Goal: Transaction & Acquisition: Purchase product/service

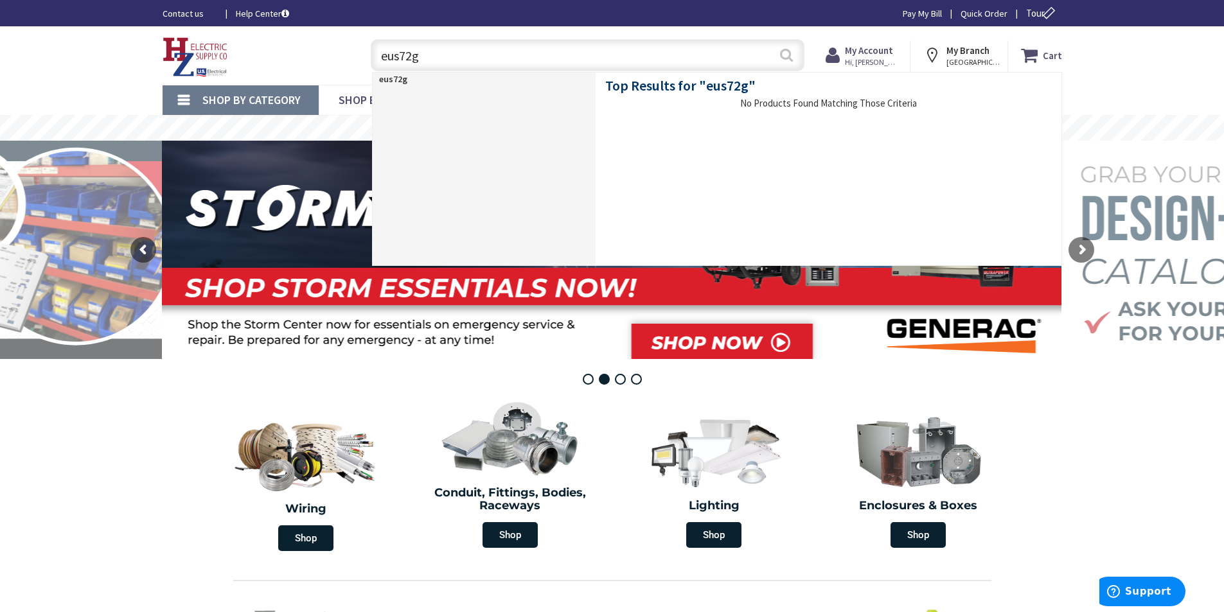
type input "eus72g"
click at [787, 57] on button "Search" at bounding box center [786, 54] width 17 height 29
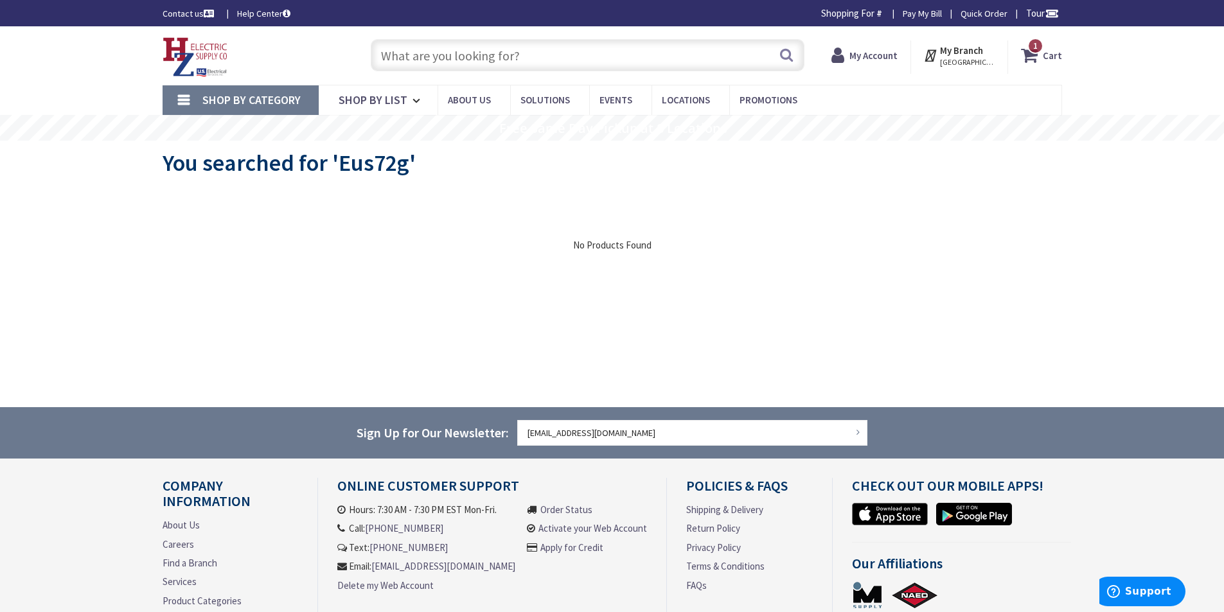
click at [513, 54] on input "text" at bounding box center [588, 55] width 434 height 32
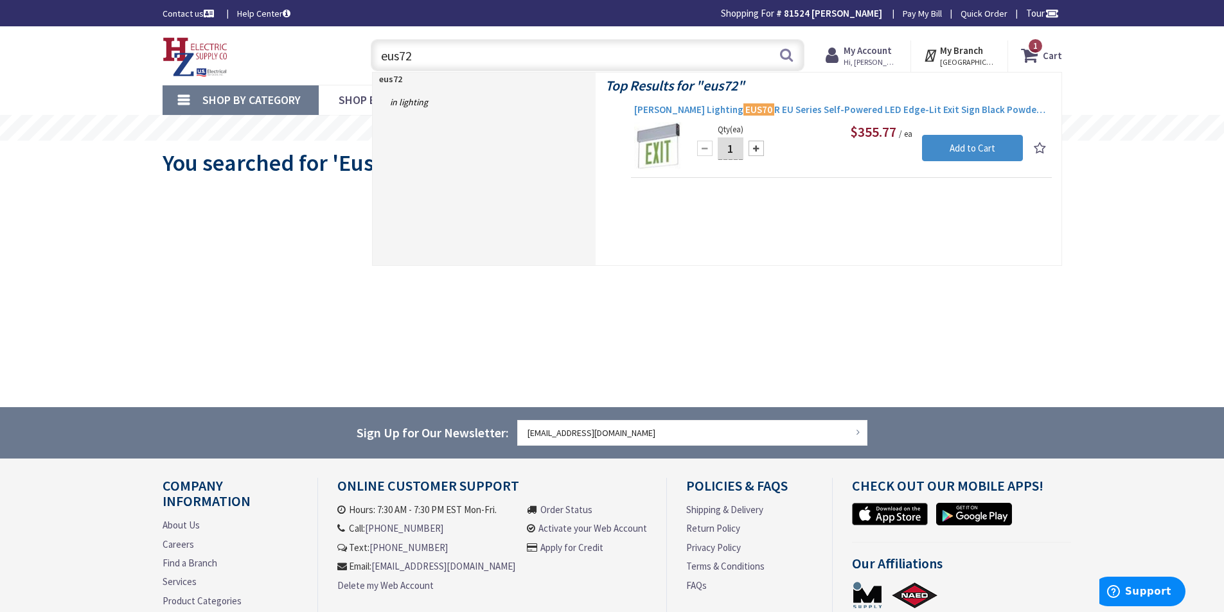
type input "eus72"
click at [762, 110] on span "Cooper Lighting EUS70 R EU Series Self-Powered LED Edge-Lit Exit Sign Black Pow…" at bounding box center [841, 109] width 414 height 13
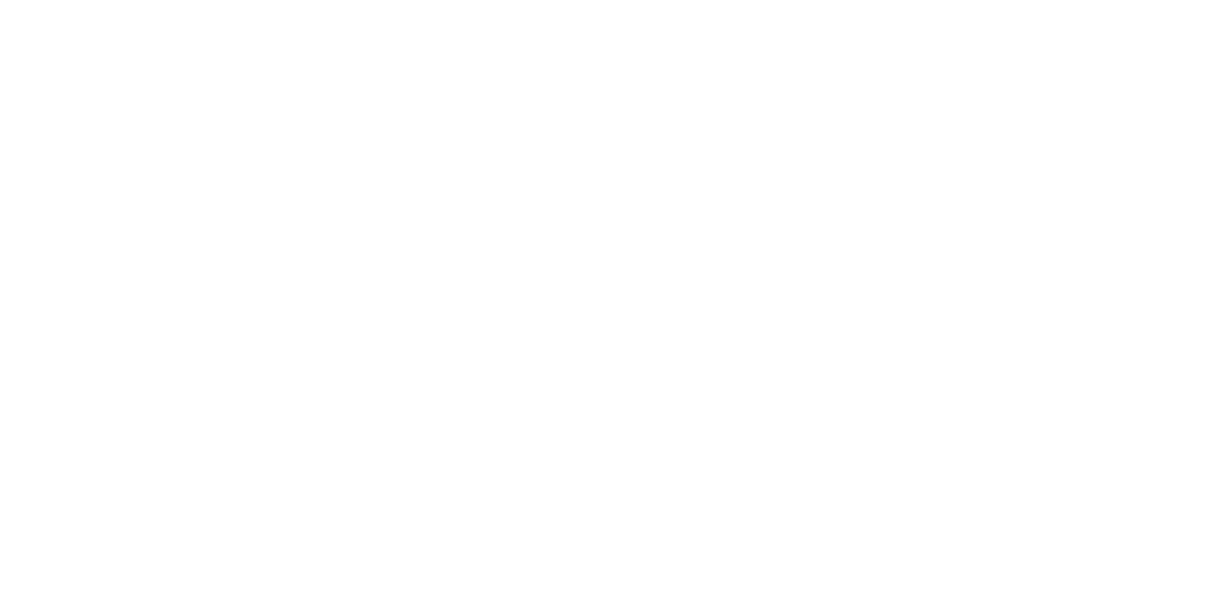
scroll to position [964, 0]
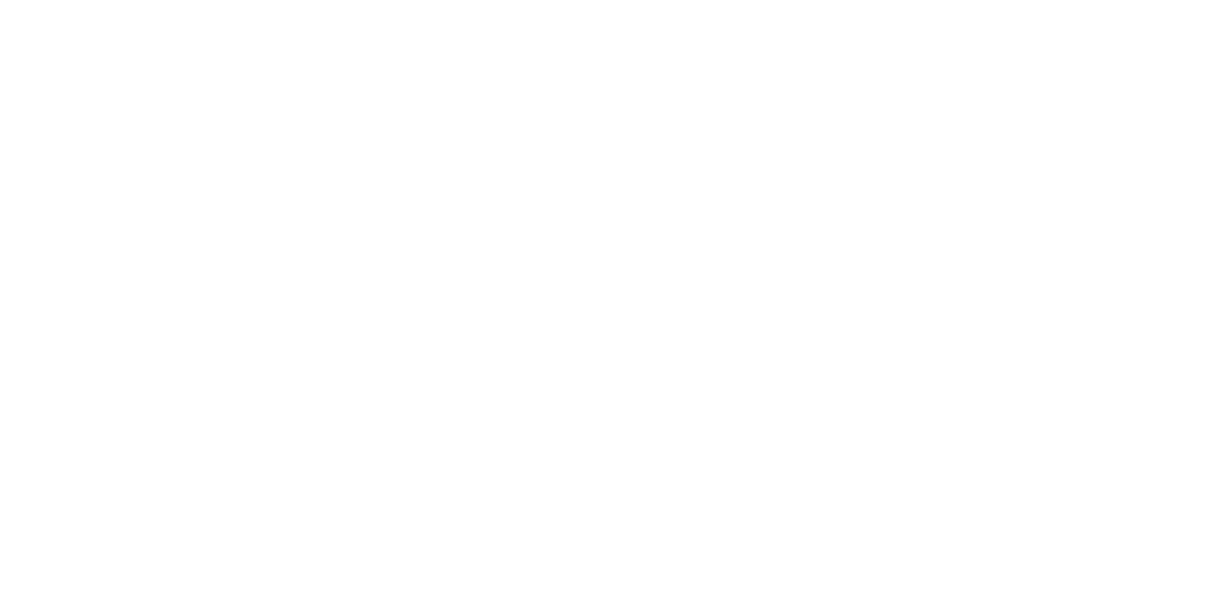
scroll to position [0, 0]
type input "E"
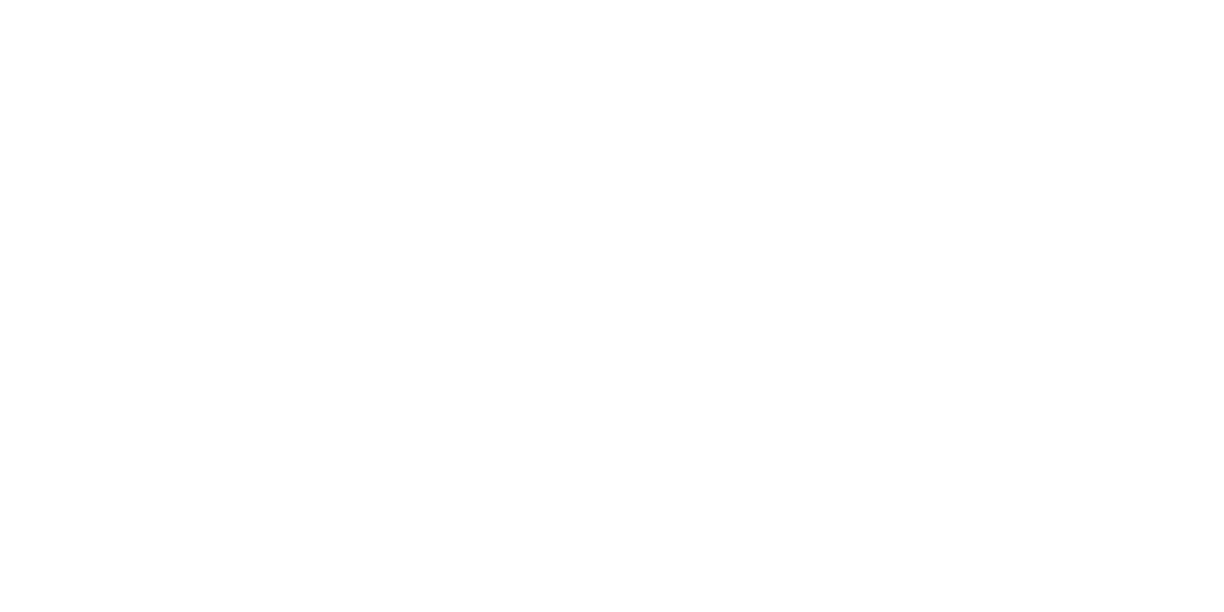
scroll to position [1092, 0]
type input "wire mold box"
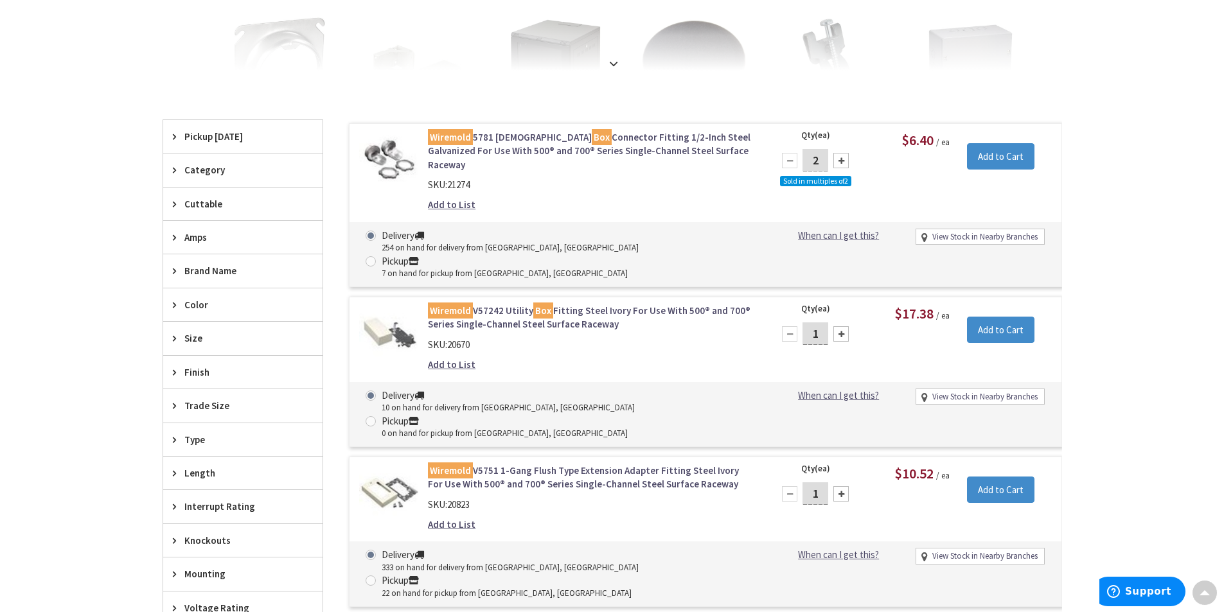
scroll to position [385, 0]
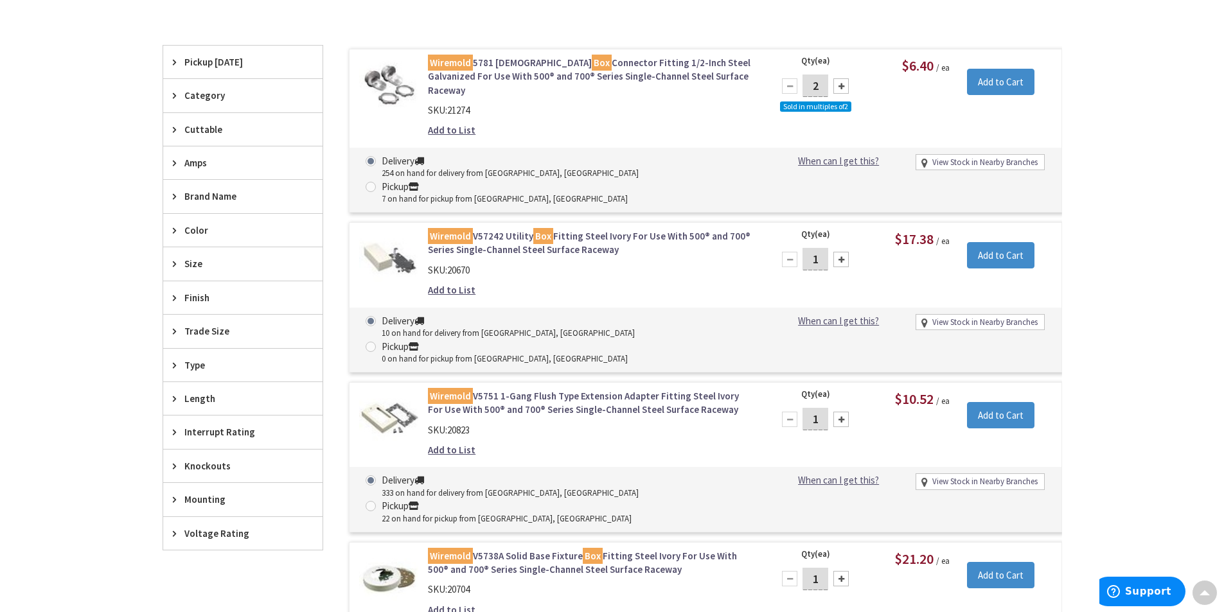
click at [507, 76] on link "Wiremold 5781 Male Box Connector Fitting 1/2-Inch Steel Galvanized For Use With…" at bounding box center [591, 76] width 327 height 41
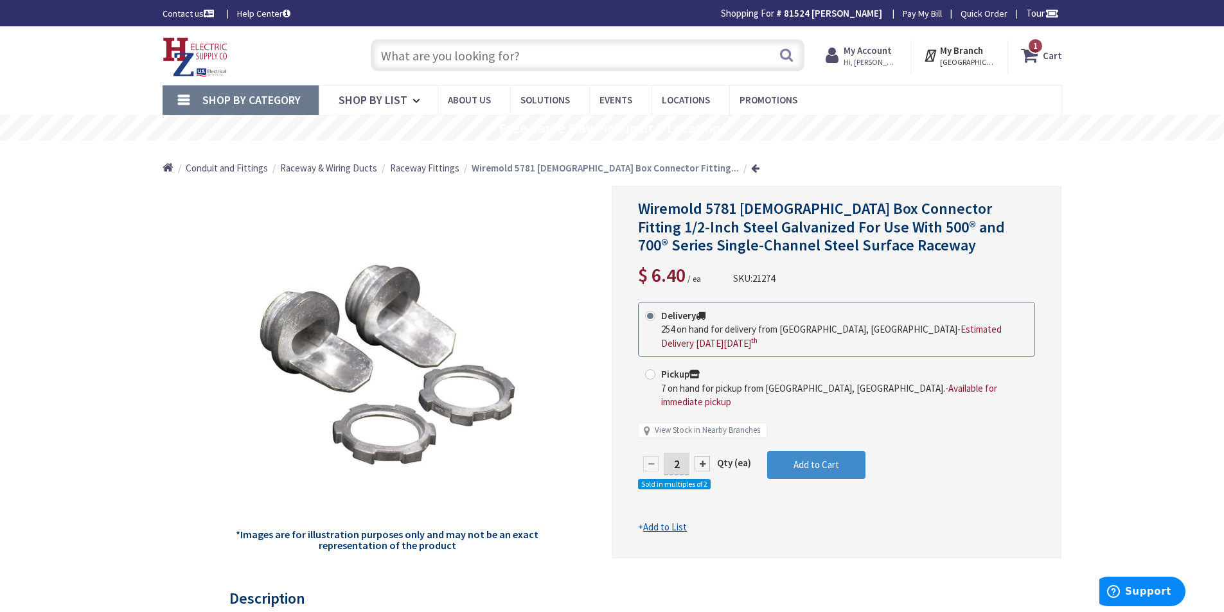
click at [507, 63] on input "text" at bounding box center [588, 55] width 434 height 32
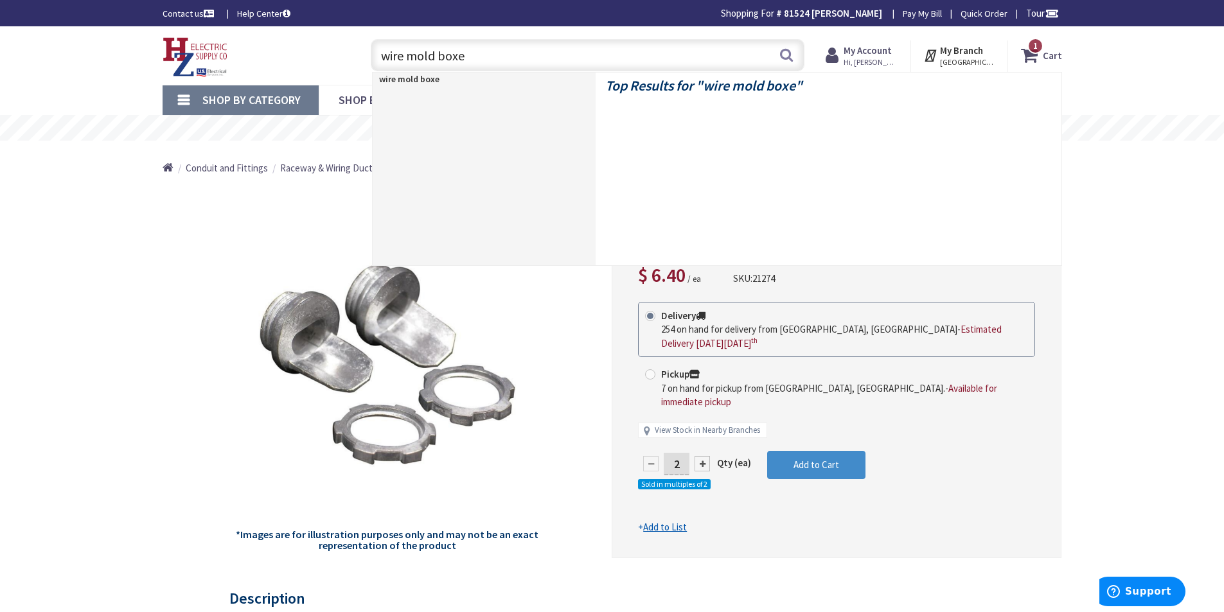
type input "wire mold boxes"
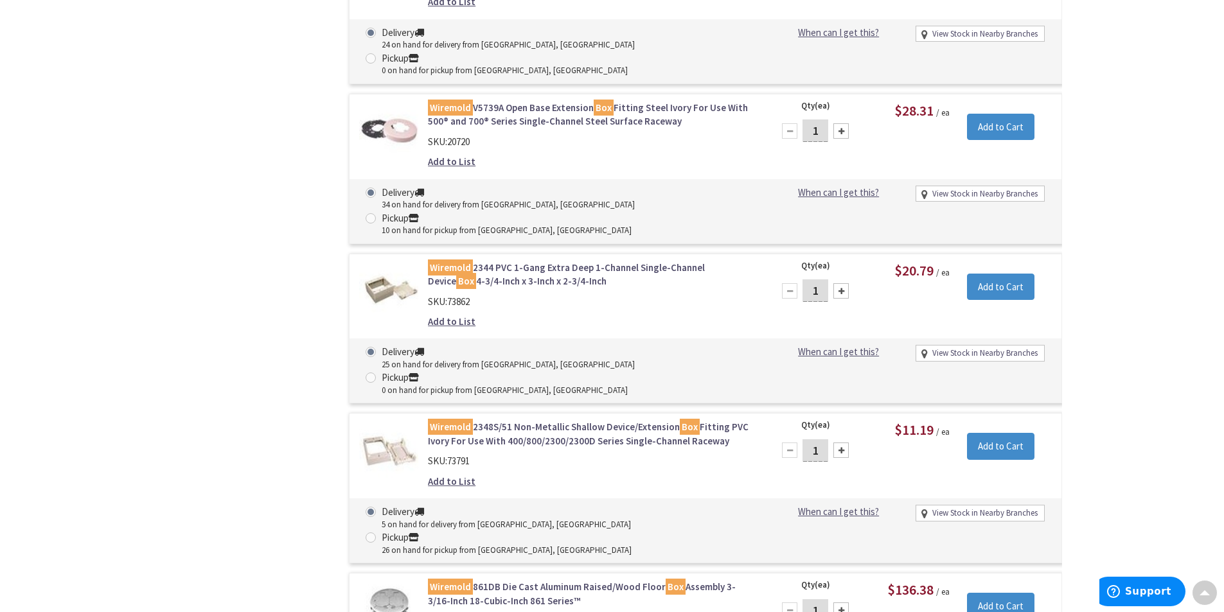
scroll to position [2120, 0]
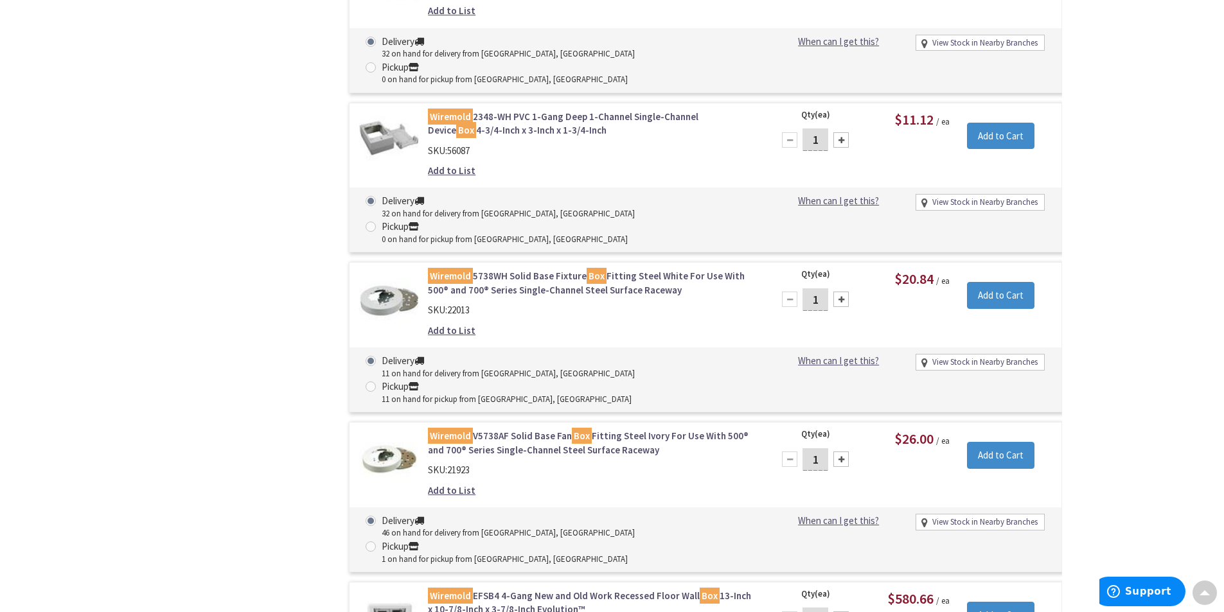
scroll to position [3063, 0]
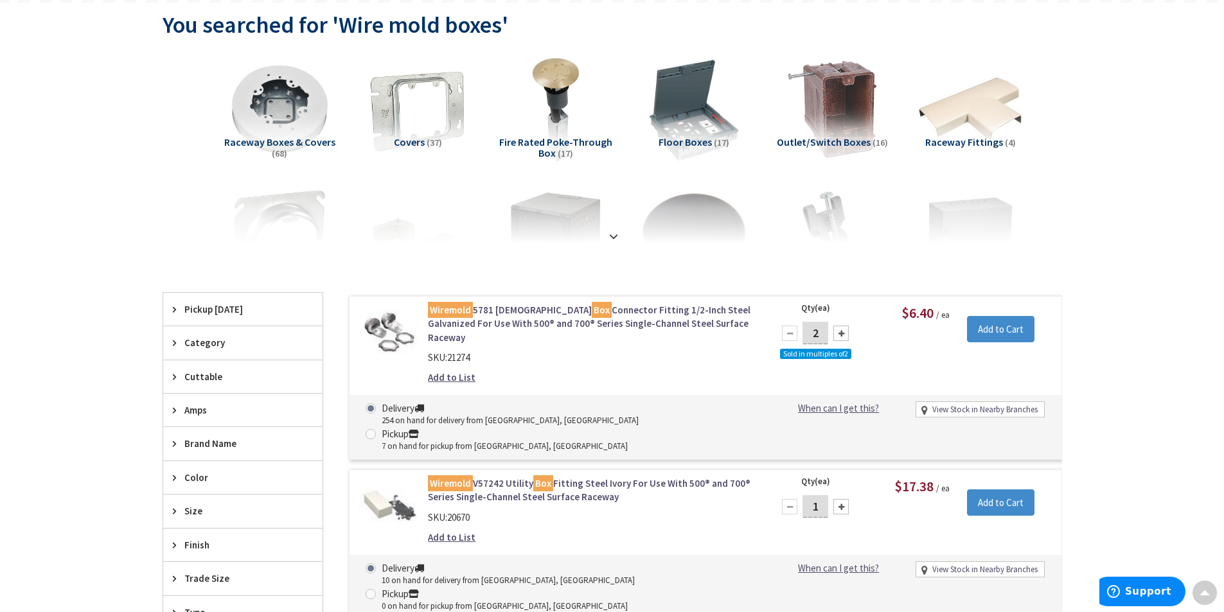
scroll to position [128, 0]
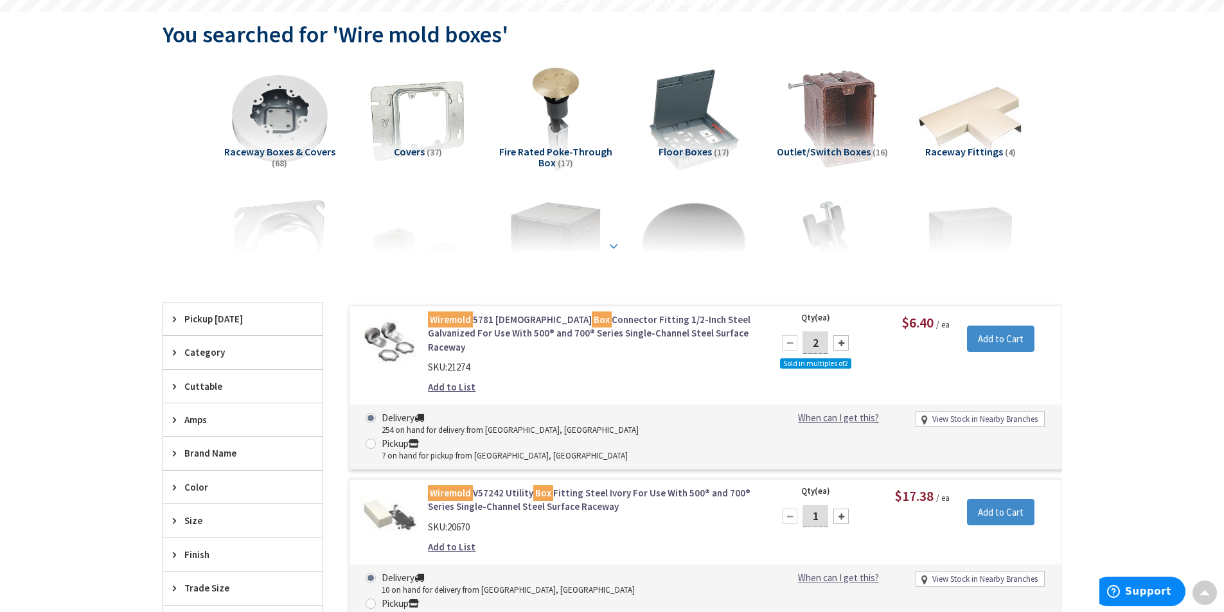
click at [615, 247] on strong at bounding box center [613, 246] width 15 height 14
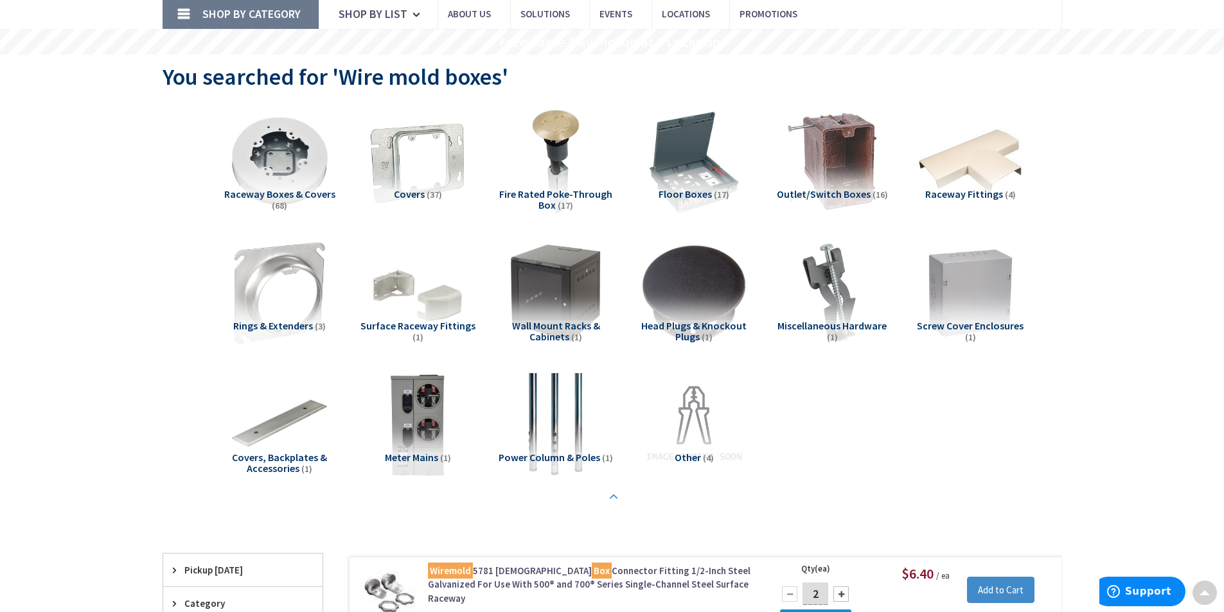
scroll to position [0, 0]
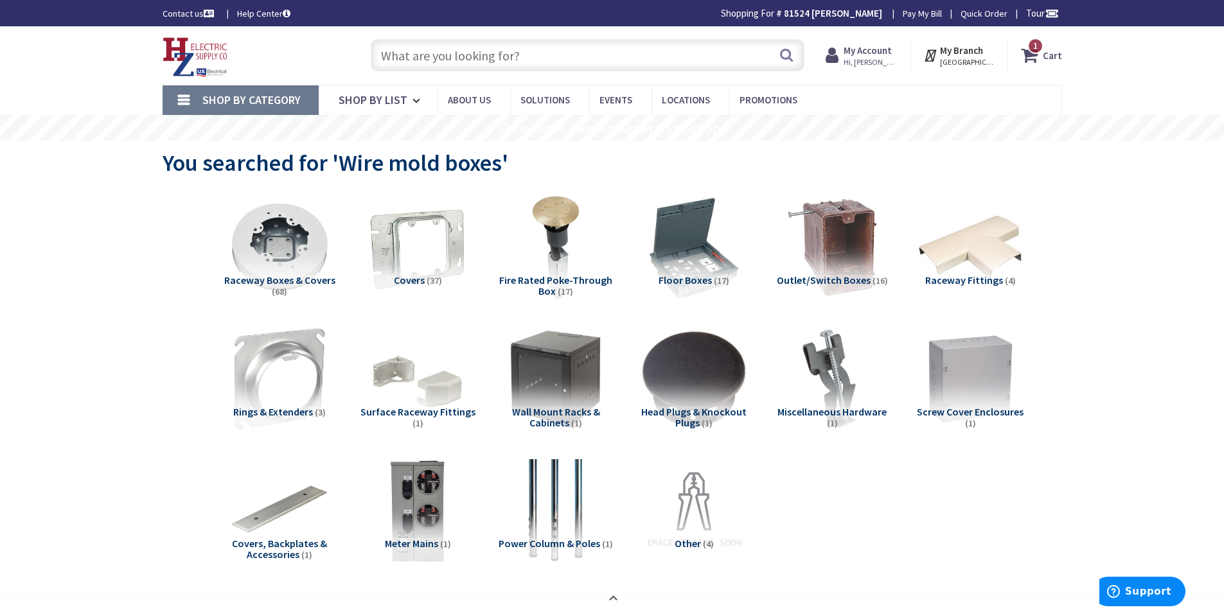
click at [497, 51] on input "text" at bounding box center [588, 55] width 434 height 32
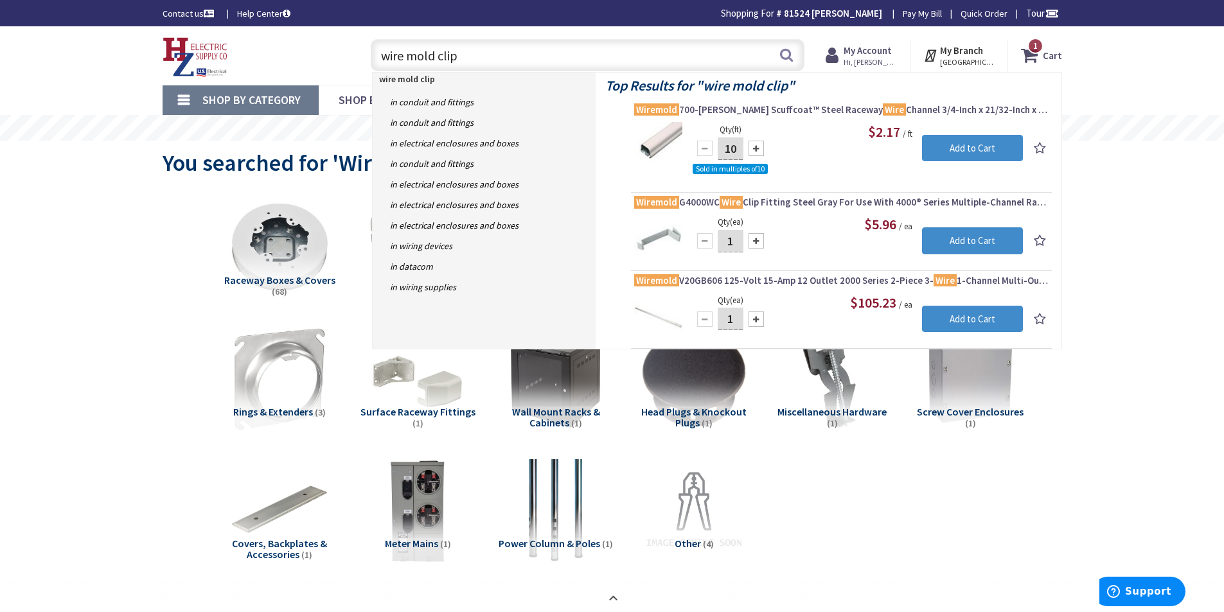
type input "wire mold clips"
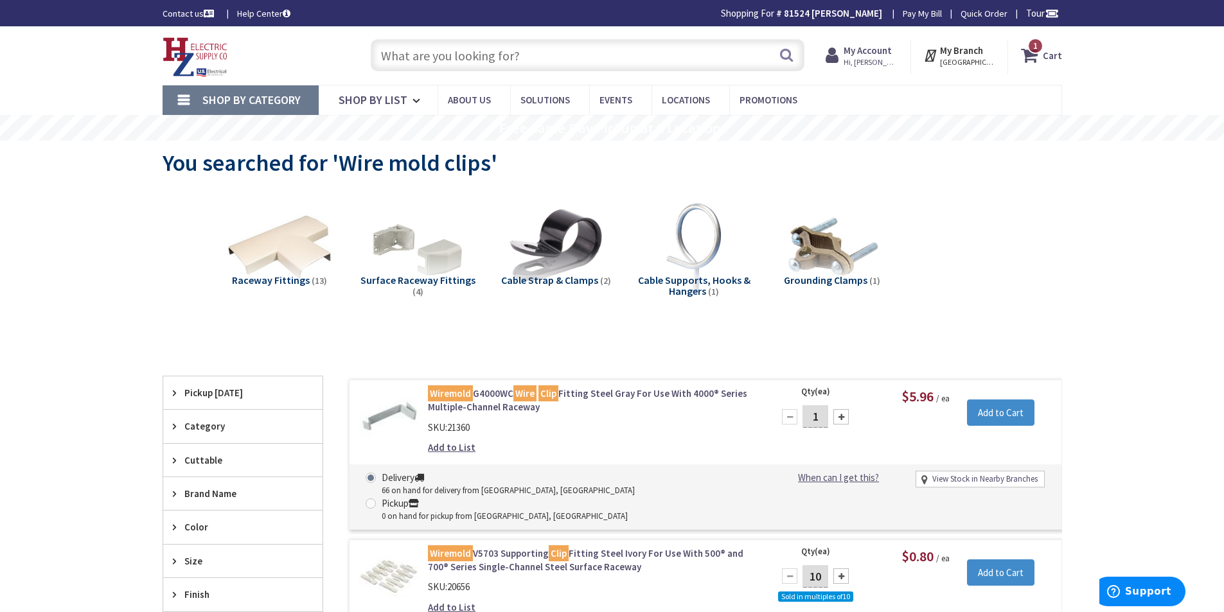
click at [493, 66] on input "text" at bounding box center [588, 55] width 434 height 32
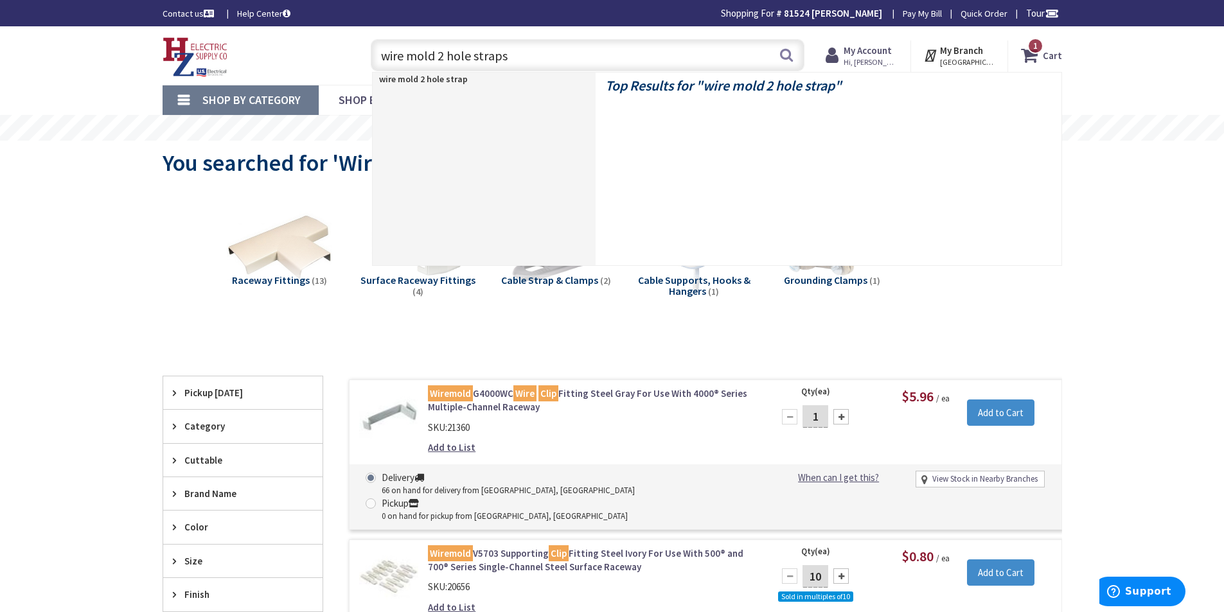
type input "wire mold 2 hole straps"
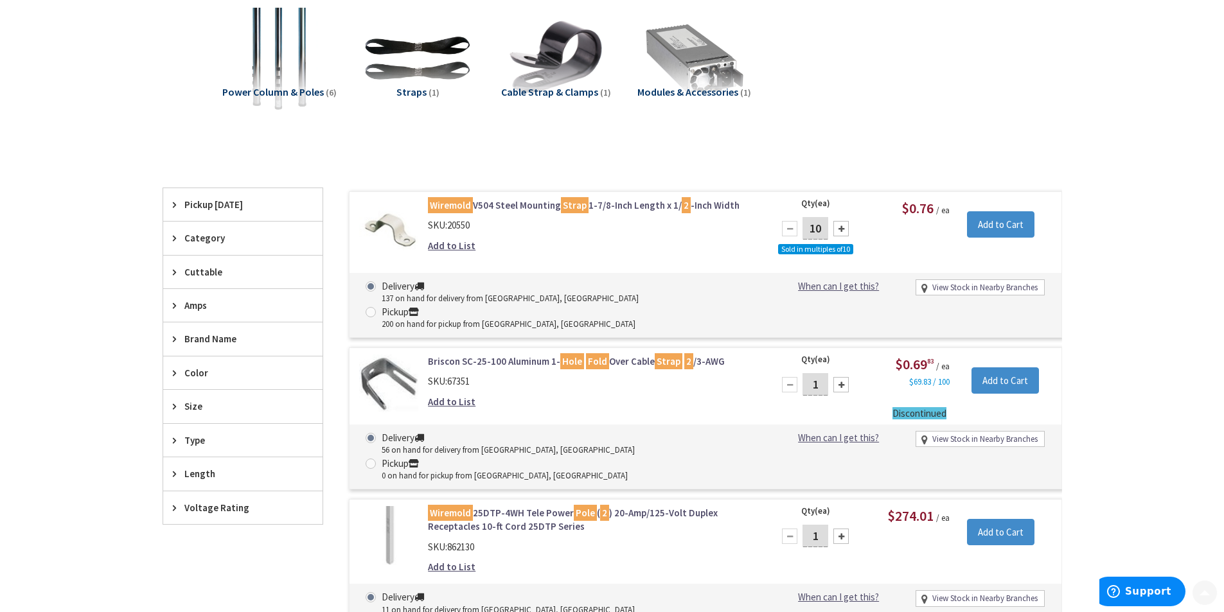
scroll to position [193, 0]
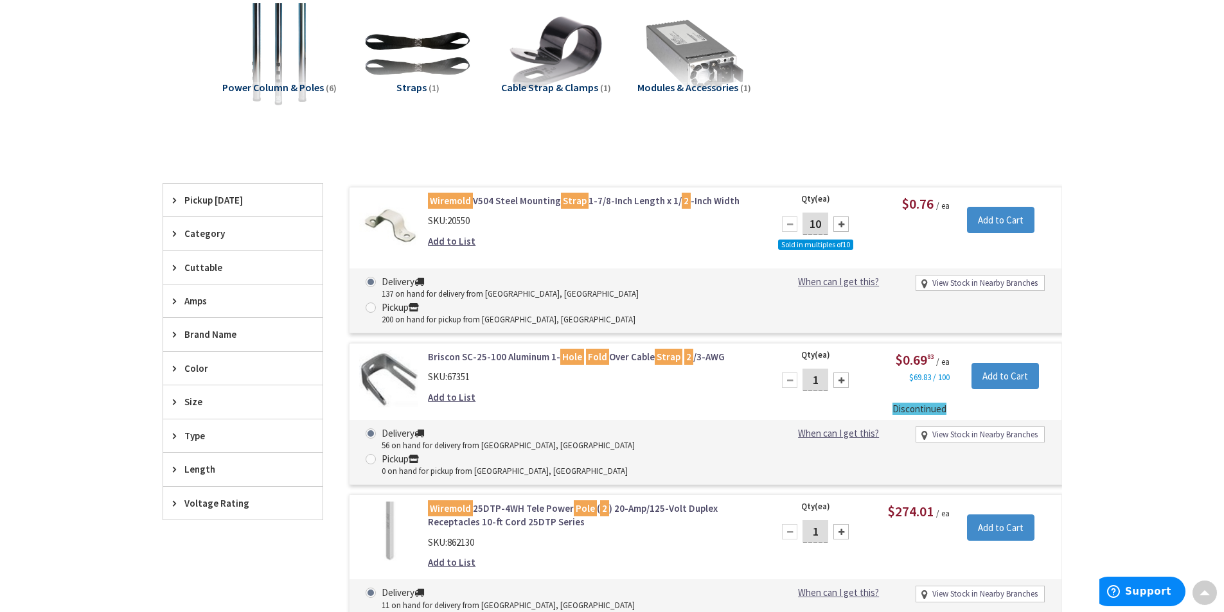
click at [500, 196] on link "Wiremold V504 Steel Mounting Strap 1-7/8-Inch Length x 1/ 2 -Inch Width" at bounding box center [591, 200] width 327 height 13
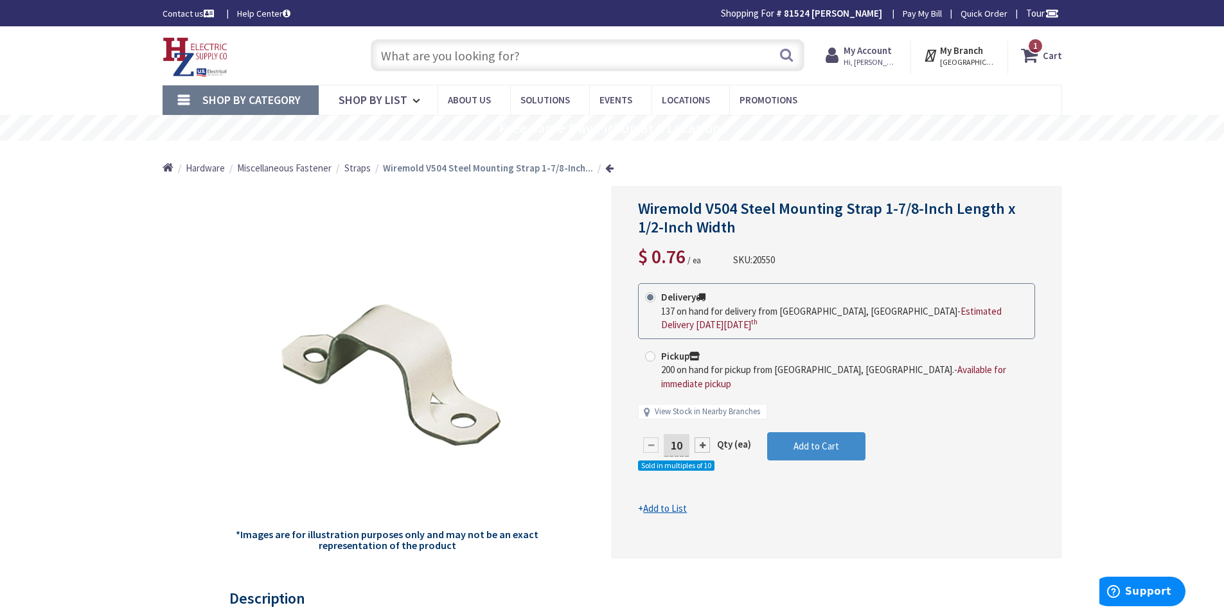
click at [536, 60] on input "text" at bounding box center [588, 55] width 434 height 32
click at [476, 58] on input "text" at bounding box center [588, 55] width 434 height 32
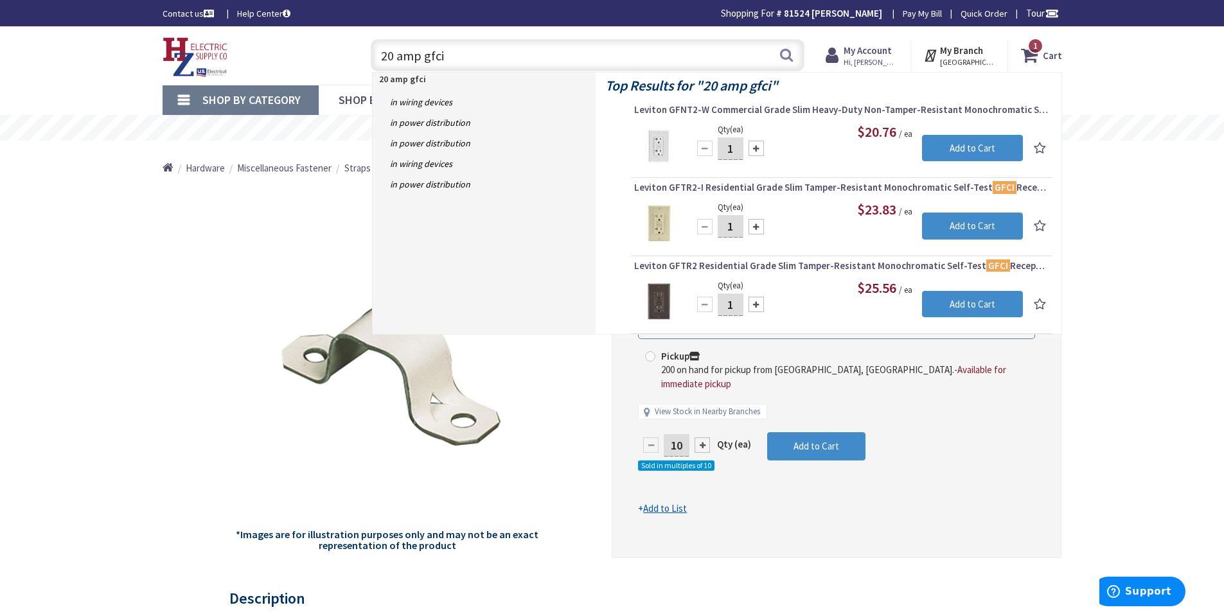
type input "20 amp gfci"
click at [667, 150] on img at bounding box center [658, 146] width 48 height 48
